Goal: Ask a question

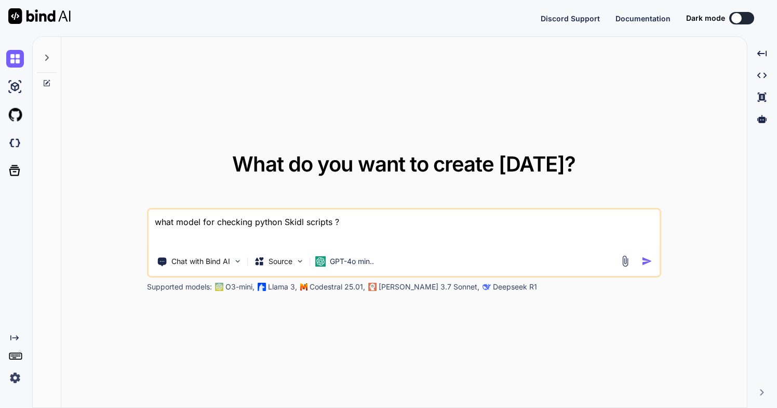
click at [407, 226] on textarea "what model for checking python Skidl scripts ?" at bounding box center [403, 228] width 511 height 38
drag, startPoint x: 407, startPoint y: 226, endPoint x: 139, endPoint y: 212, distance: 268.2
click at [138, 211] on div "What do you want to create [DATE]? what model for checking python Skidl scripts…" at bounding box center [403, 222] width 685 height 371
type textarea "x"
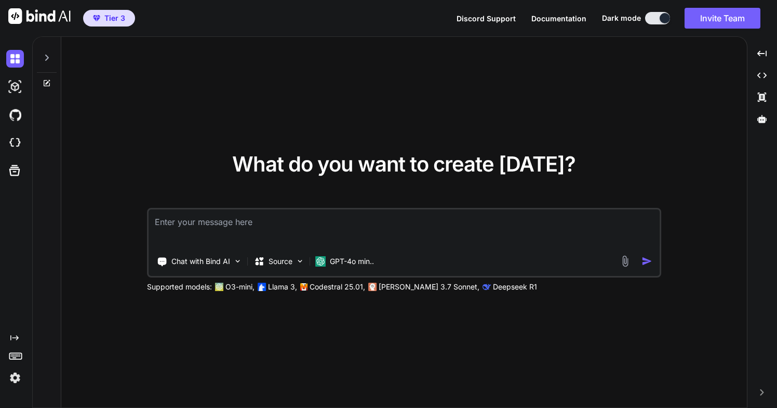
type textarea "x"
type textarea "h"
type textarea "x"
type textarea "ho"
type textarea "x"
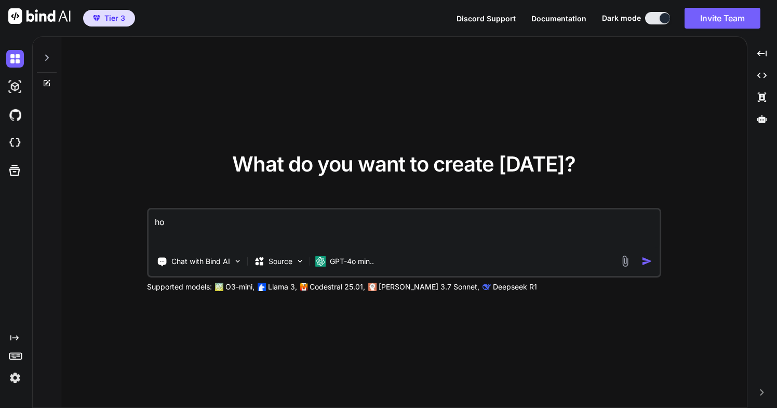
type textarea "how"
type textarea "x"
type textarea "how"
type textarea "x"
type textarea "how t"
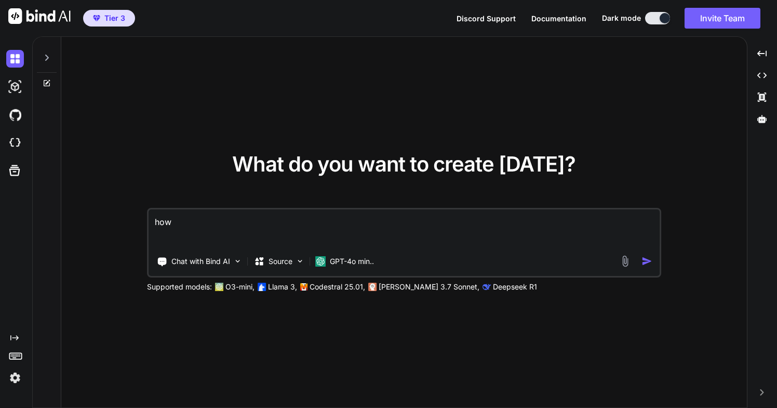
type textarea "x"
type textarea "how to"
type textarea "x"
type textarea "how to"
type textarea "x"
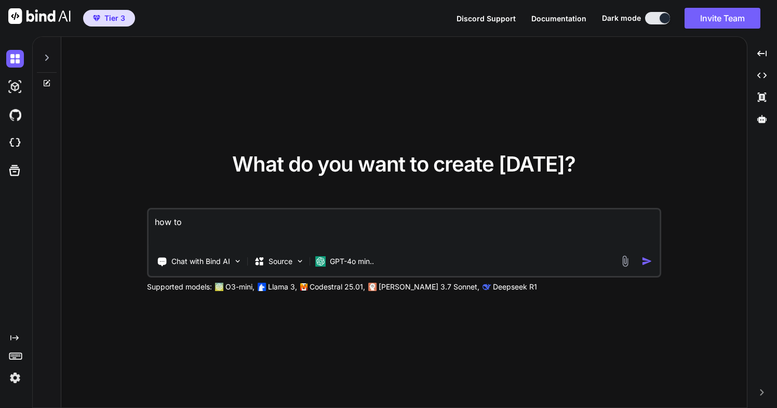
type textarea "how to d"
type textarea "x"
type textarea "how to do"
type textarea "x"
type textarea "how to do"
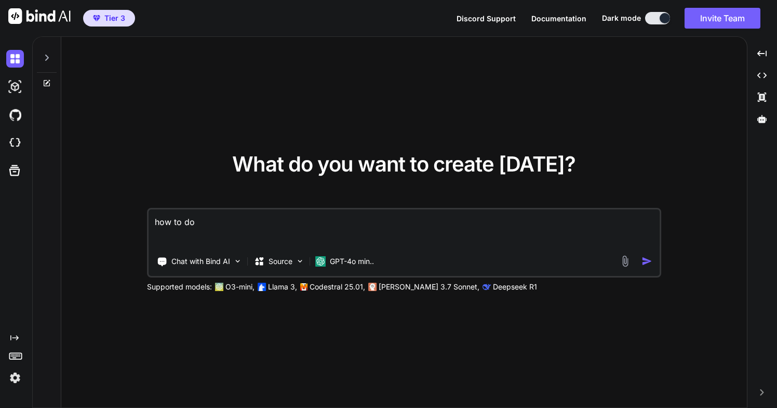
type textarea "x"
type textarea "how to do i"
type textarea "x"
type textarea "how to do in"
type textarea "x"
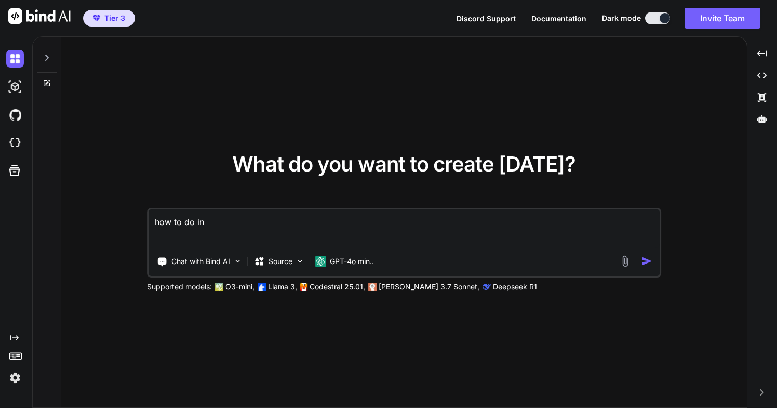
type textarea "how to do in"
type textarea "x"
type textarea "how to do in b"
type textarea "x"
type textarea "how to do in bi"
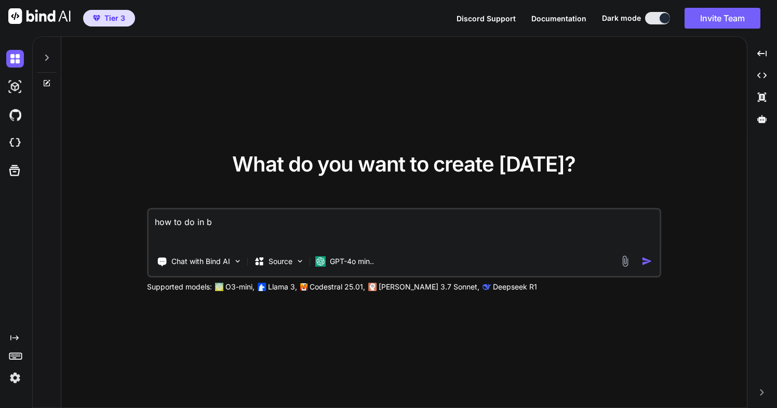
type textarea "x"
type textarea "how to do in bin"
type textarea "x"
type textarea "how to do in bind"
type textarea "x"
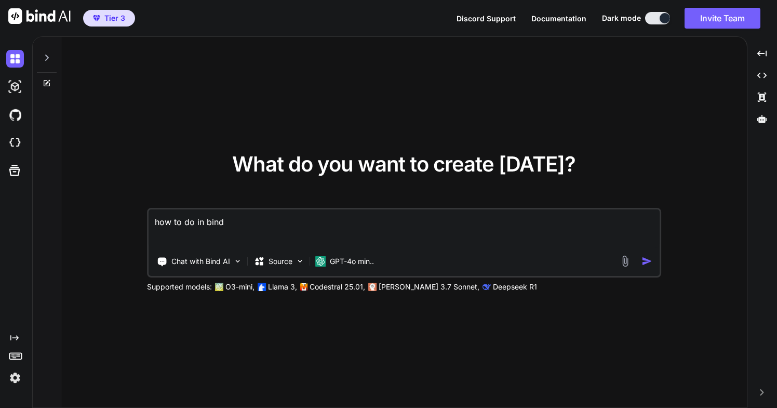
type textarea "how to do in bind"
type textarea "x"
type textarea "how to do in bind a"
type textarea "x"
type textarea "how to do in bind ai"
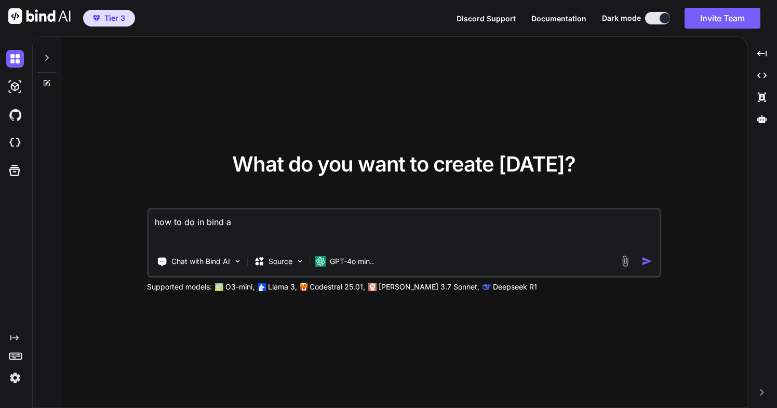
type textarea "x"
type textarea "how to do in bind ai"
type textarea "x"
type textarea "how to do in bind ai G"
type textarea "x"
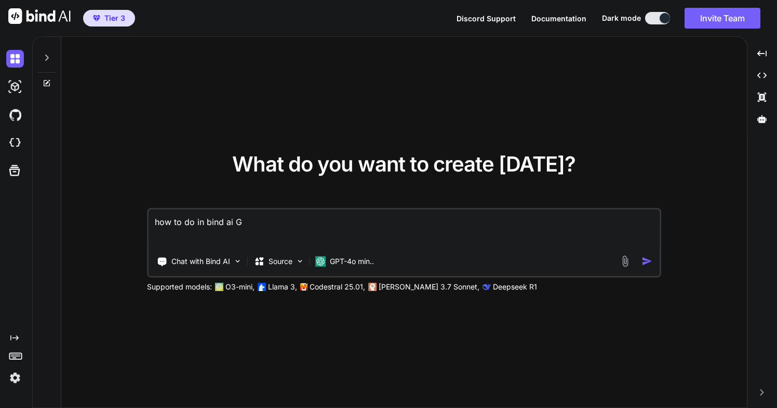
type textarea "how to do in bind ai GP"
type textarea "x"
type textarea "how to do in bind ai GPT"
type textarea "x"
type textarea "how to do in bind ai GPT"
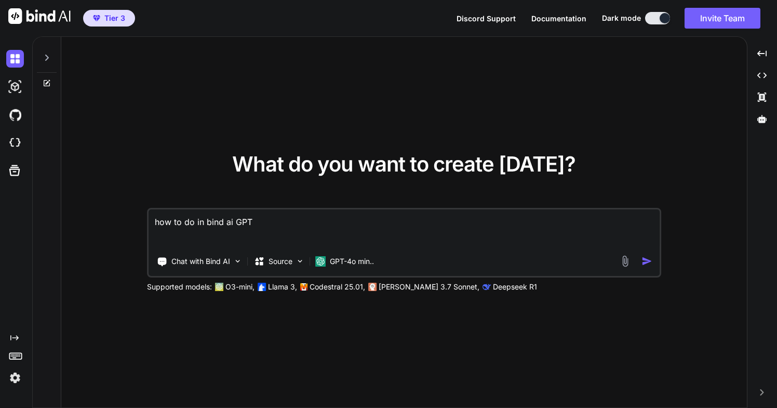
type textarea "x"
type textarea "how to do in bind ai GPT t"
type textarea "x"
type textarea "how to do in bind ai GPT to"
type textarea "x"
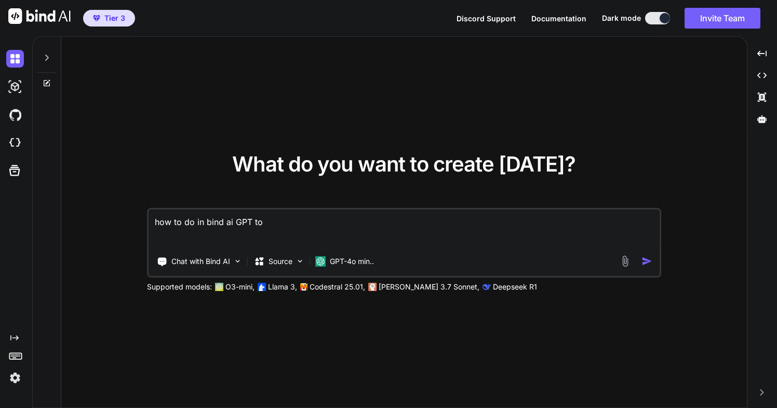
type textarea "how to do in bind ai GPT to"
type textarea "x"
type textarea "how to do in bind ai GPT to G"
type textarea "x"
type textarea "how to do in bind ai GPT to GP"
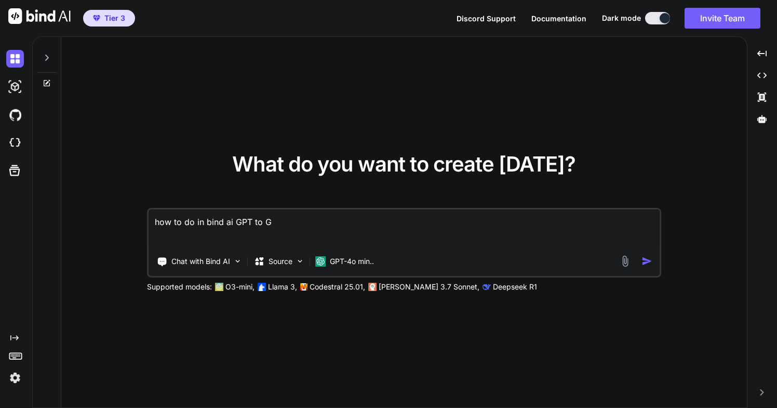
type textarea "x"
type textarea "how to do in bind ai GPT to GPT"
type textarea "x"
type textarea "how to do in bind ai GPT to GPT"
type textarea "x"
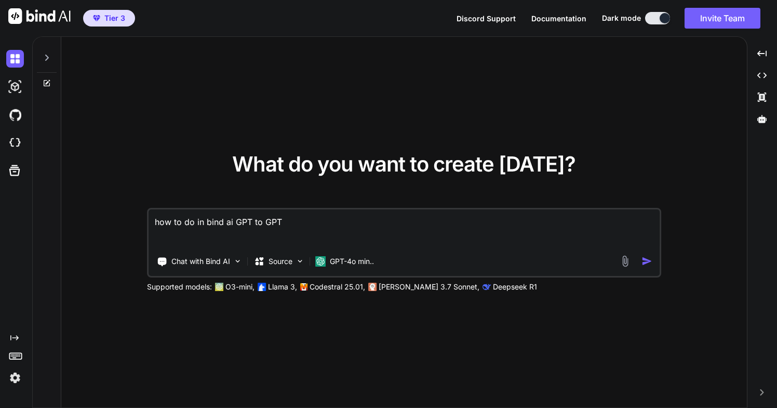
type textarea "how to do in bind ai GPT to GPT w"
type textarea "x"
type textarea "how to do in bind ai GPT to GPT wo"
type textarea "x"
type textarea "how to do in bind ai GPT to GPT wor"
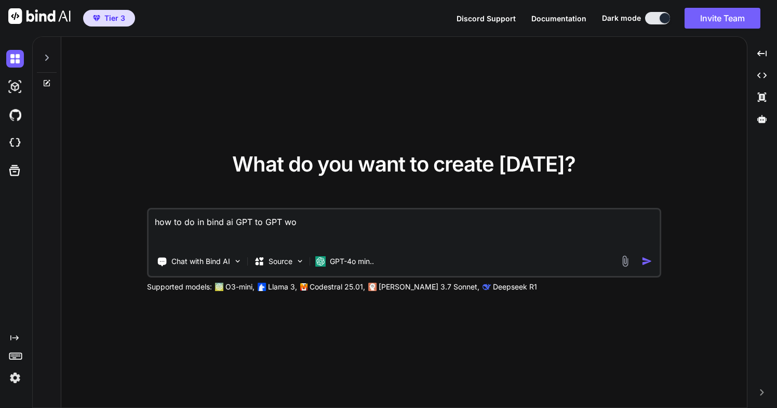
type textarea "x"
type textarea "how to do in bind ai GPT to GPT work"
type textarea "x"
type textarea "how to do in bind ai GPT to GPT work"
type textarea "x"
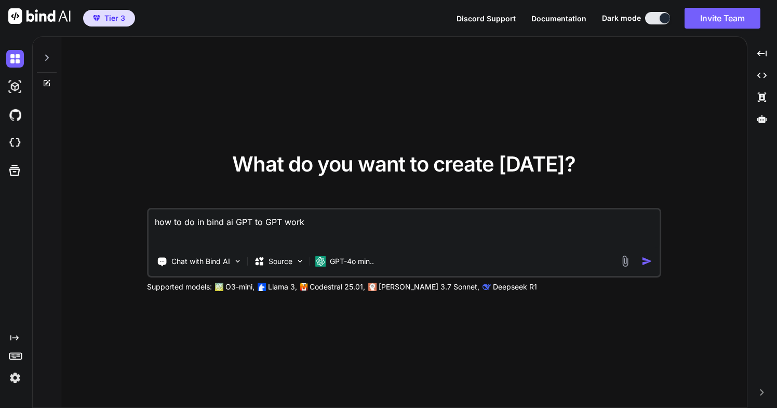
type textarea "how to do in bind ai GPT to GPT work o"
type textarea "x"
type textarea "how to do in bind ai GPT to GPT work or"
type textarea "x"
type textarea "how to do in bind ai GPT to GPT work or"
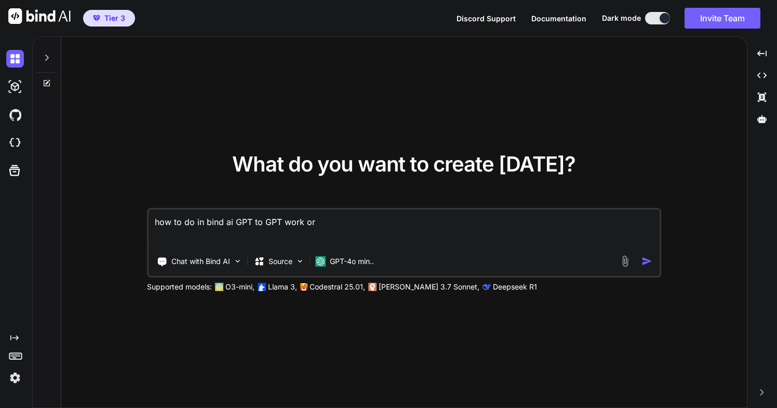
type textarea "x"
type textarea "how to do in bind ai GPT to GPT work or a"
type textarea "x"
type textarea "how to do in bind ai GPT to GPT work or ag"
type textarea "x"
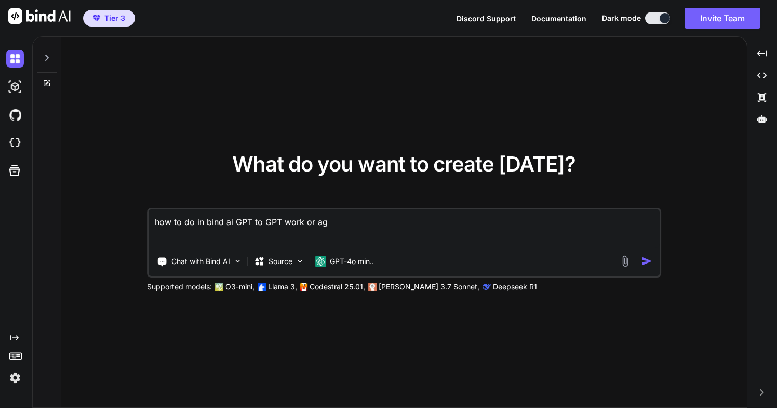
type textarea "how to do in bind ai GPT to GPT work or age"
type textarea "x"
type textarea "how to do in bind ai GPT to GPT work or agen"
type textarea "x"
type textarea "how to do in bind ai GPT to GPT work or agent"
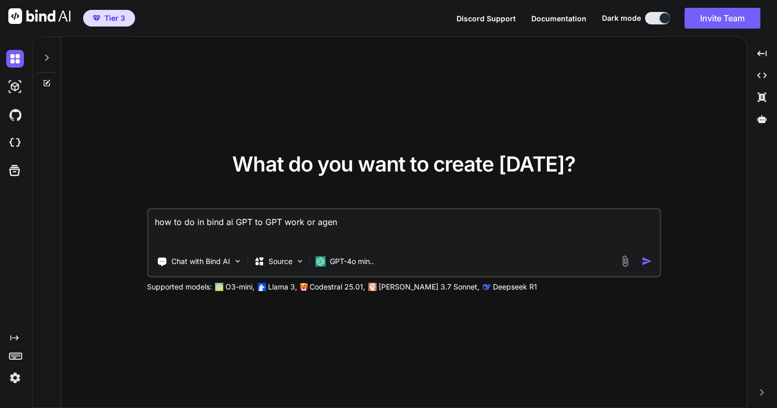
type textarea "x"
type textarea "how to do in bind ai GPT to GPT work or agents"
type textarea "x"
type textarea "how to do in bind ai GPT to GPT work or agents?"
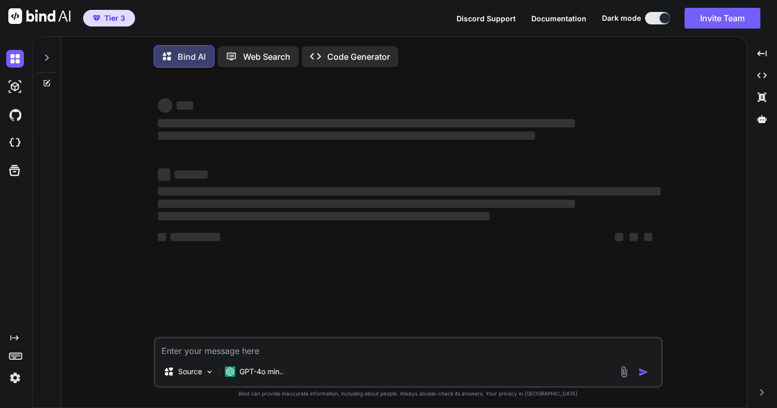
scroll to position [5, 0]
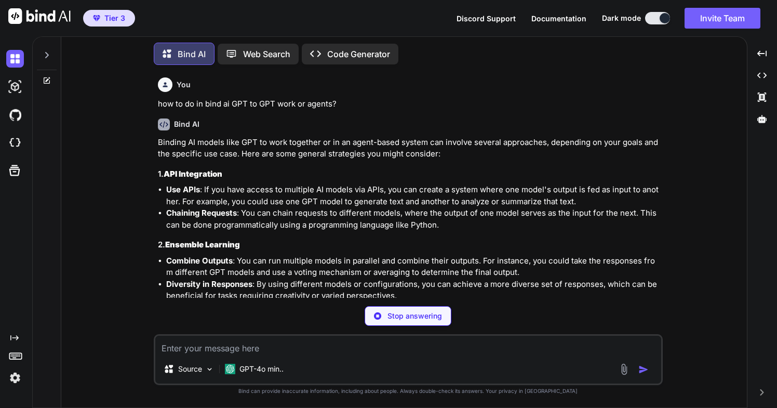
type textarea "x"
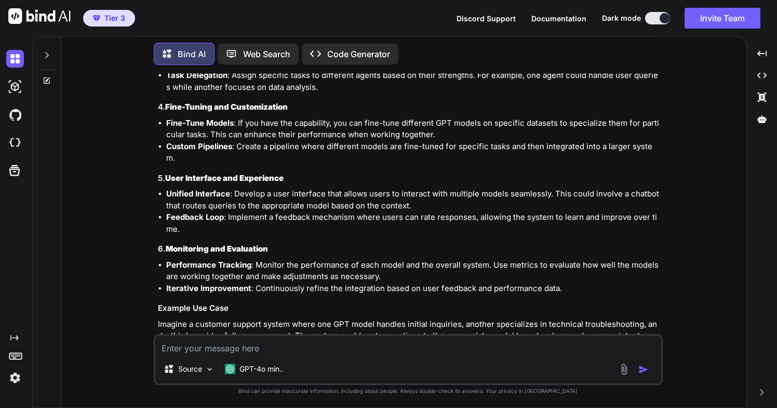
scroll to position [284, 0]
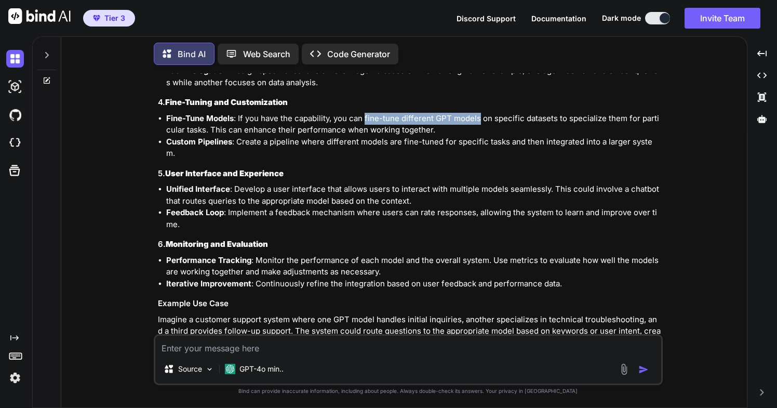
drag, startPoint x: 367, startPoint y: 118, endPoint x: 479, endPoint y: 123, distance: 111.7
click at [479, 123] on li "Fine-Tune Models : If you have the capability, you can fine-tune different GPT …" at bounding box center [413, 124] width 494 height 23
copy li "fine-tune different GPT models"
